Goal: Information Seeking & Learning: Learn about a topic

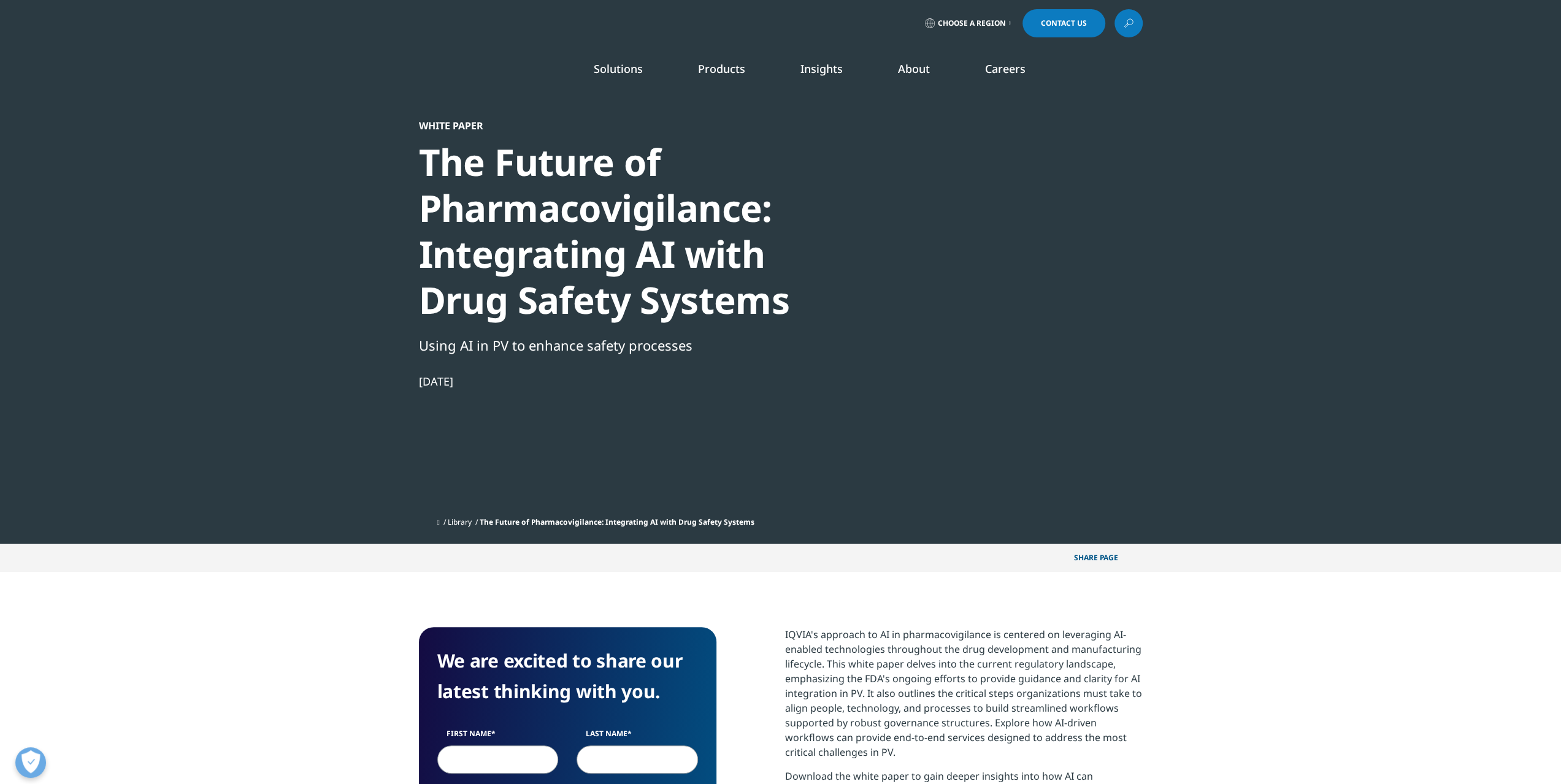
click at [995, 332] on div at bounding box center [1025, 257] width 237 height 276
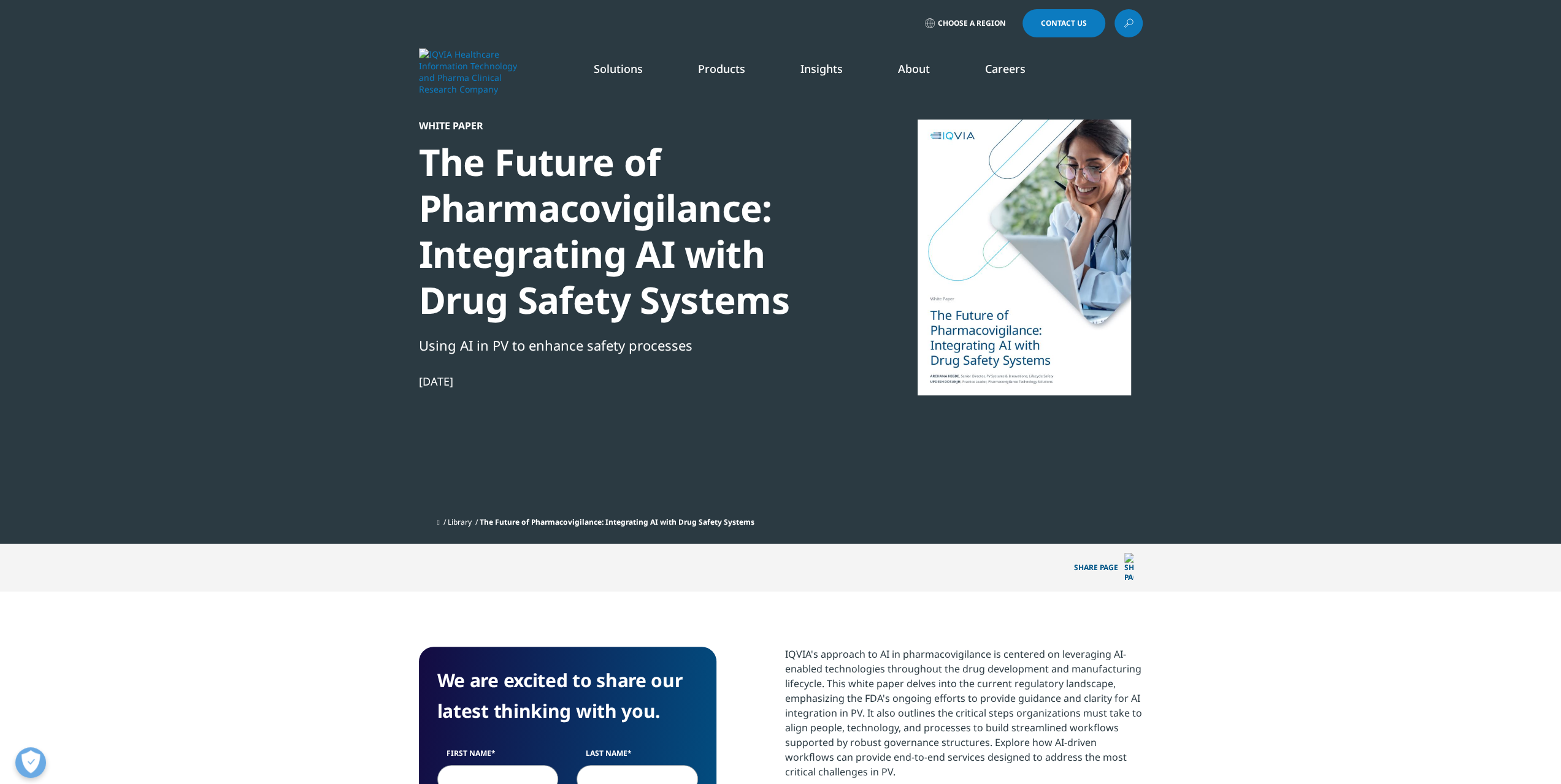
click at [995, 332] on div at bounding box center [1025, 257] width 237 height 276
click at [1007, 362] on div at bounding box center [1025, 257] width 237 height 276
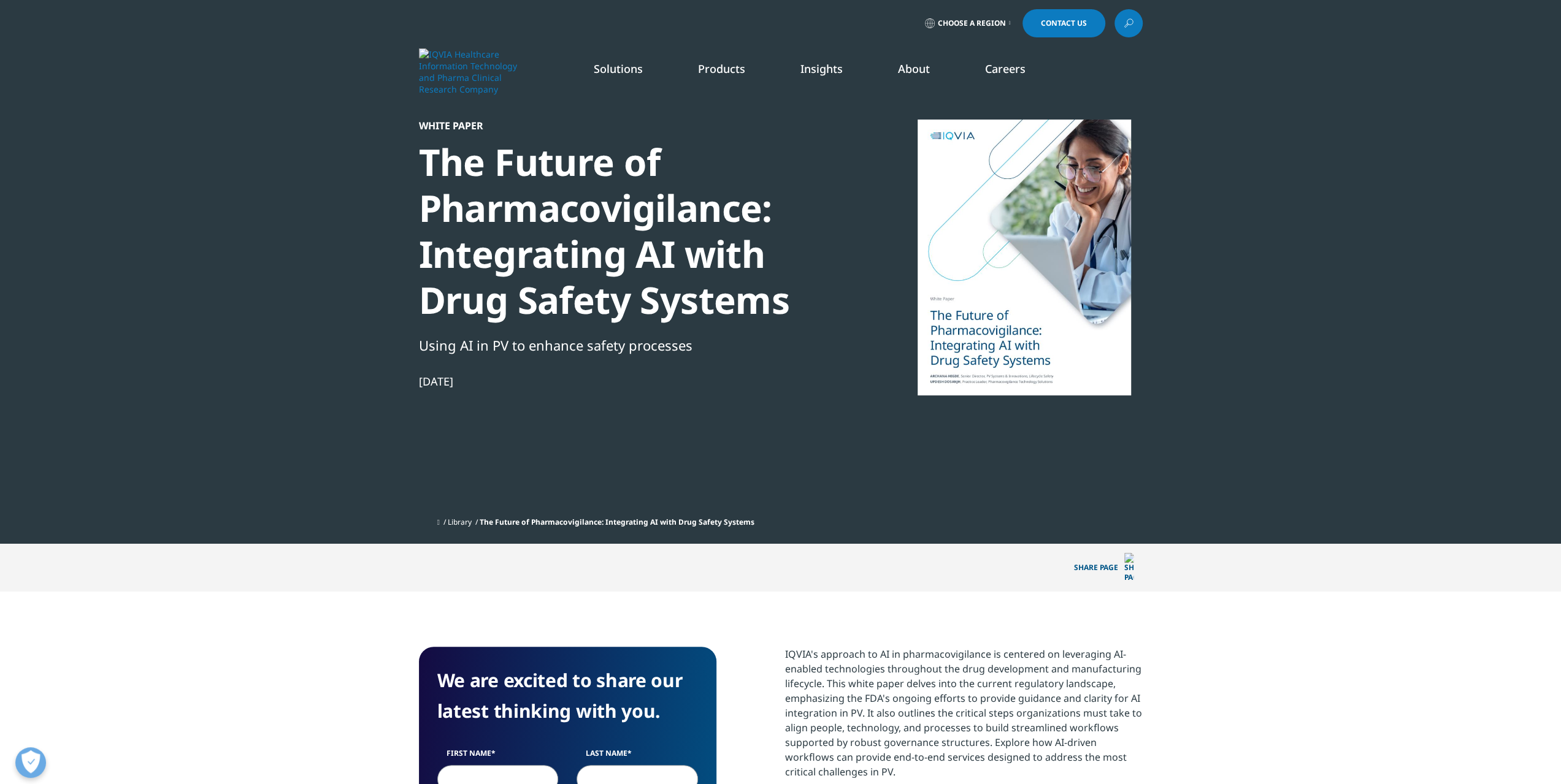
click at [1007, 362] on div at bounding box center [1025, 257] width 237 height 276
click at [1184, 290] on section "White Paper The Future of Pharmacovigilance: Integrating AI with Drug Safety Sy…" at bounding box center [780, 272] width 1561 height 544
drag, startPoint x: 1012, startPoint y: 269, endPoint x: 1412, endPoint y: 364, distance: 411.1
click at [1412, 364] on section "White Paper The Future of Pharmacovigilance: Integrating AI with Drug Safety Sy…" at bounding box center [780, 272] width 1561 height 544
